Goal: Obtain resource: Download file/media

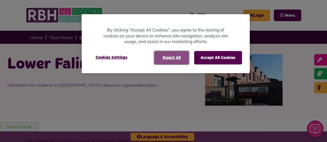
click at [175, 58] on button "Reject All" at bounding box center [171, 57] width 35 height 13
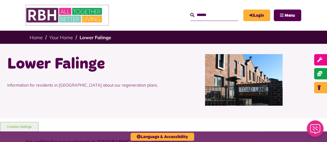
click at [86, 13] on img at bounding box center [65, 15] width 78 height 20
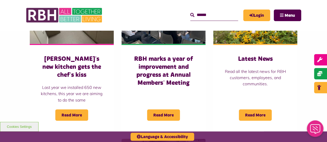
scroll to position [413, 0]
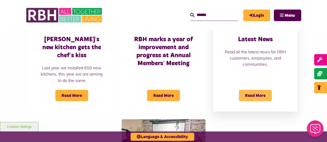
click at [263, 90] on span "Read More" at bounding box center [255, 95] width 33 height 11
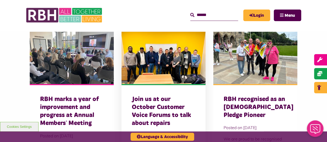
scroll to position [207, 0]
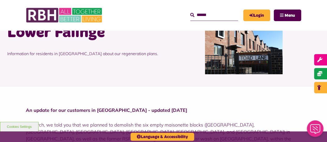
scroll to position [103, 0]
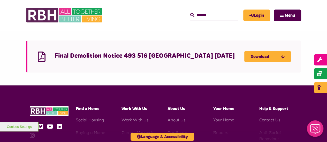
scroll to position [543, 0]
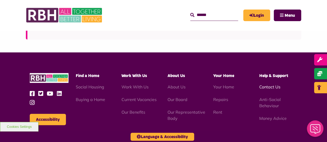
click at [268, 84] on link "Contact Us" at bounding box center [269, 86] width 21 height 5
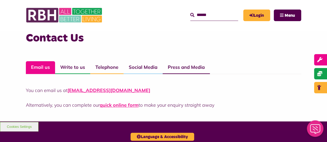
scroll to position [388, 0]
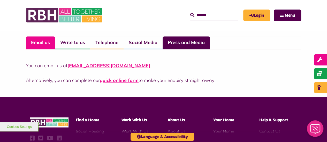
click at [206, 45] on link "Press and Media" at bounding box center [185, 42] width 47 height 13
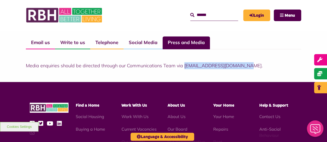
drag, startPoint x: 184, startPoint y: 66, endPoint x: 242, endPoint y: 68, distance: 58.4
click at [242, 68] on p "Media enquiries should be directed through our Communications Team via communic…" at bounding box center [163, 65] width 275 height 7
copy p "communications@rbh.org.uk"
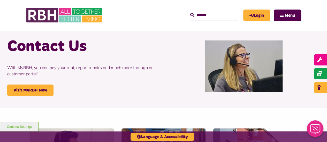
scroll to position [26, 0]
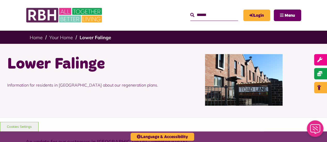
click at [285, 16] on span "Menu" at bounding box center [289, 15] width 10 height 4
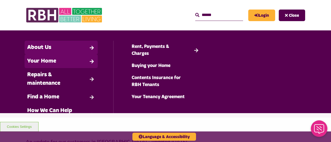
click at [51, 49] on link "About Us" at bounding box center [61, 48] width 73 height 14
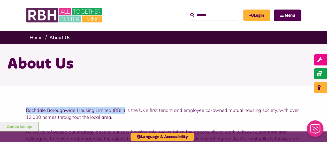
drag, startPoint x: 27, startPoint y: 110, endPoint x: 124, endPoint y: 110, distance: 97.4
click at [124, 110] on p "Rochdale Boroughwide Housing Limited (RBH) is the UK’s first tenant and employe…" at bounding box center [163, 114] width 275 height 14
copy p "Rochdale Boroughwide Housing Limited (RBH)"
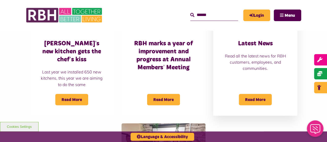
scroll to position [388, 0]
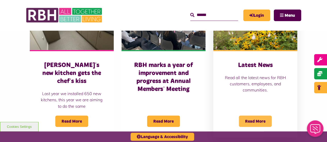
click at [262, 116] on span "Read More" at bounding box center [255, 121] width 33 height 11
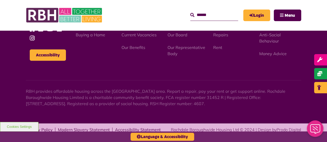
scroll to position [782, 0]
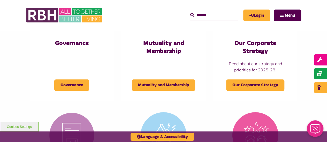
scroll to position [336, 0]
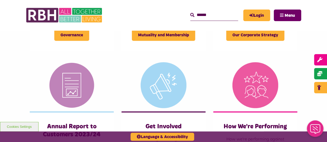
click at [286, 12] on button "Menu" at bounding box center [287, 16] width 27 height 12
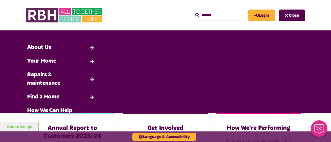
click at [286, 12] on button "Close" at bounding box center [291, 16] width 26 height 12
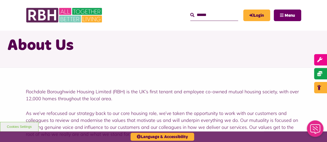
scroll to position [0, 0]
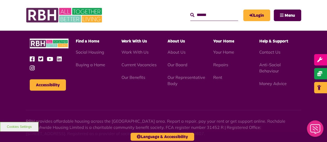
scroll to position [646, 0]
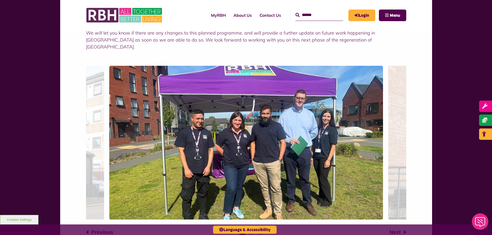
scroll to position [388, 0]
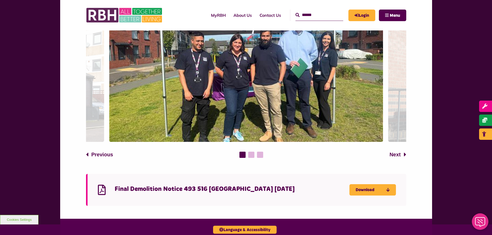
click at [226, 185] on h4 "Final Demolition Notice 493 516 [GEOGRAPHIC_DATA] [DATE]" at bounding box center [232, 189] width 235 height 8
click at [391, 184] on link "Download" at bounding box center [373, 189] width 47 height 11
